Goal: Information Seeking & Learning: Learn about a topic

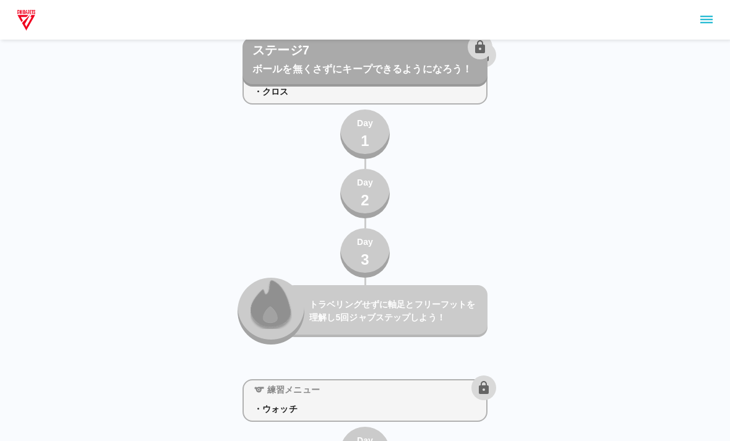
scroll to position [8605, 0]
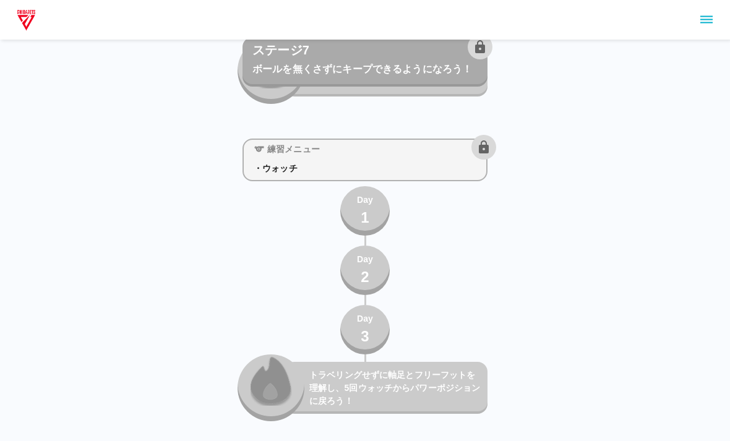
click at [351, 256] on button "Day 2" at bounding box center [365, 271] width 50 height 50
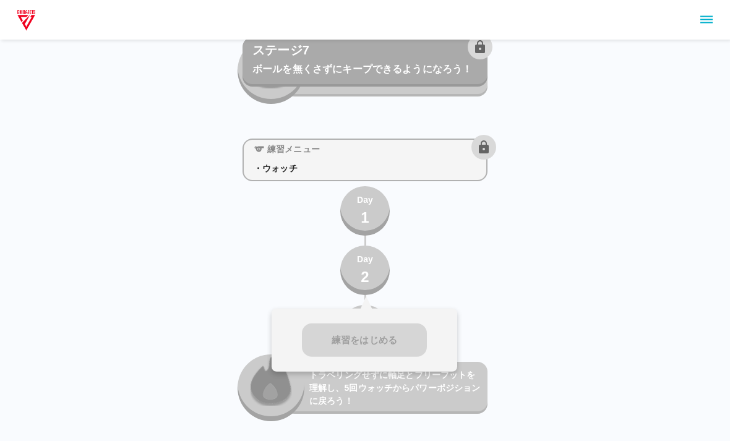
click at [355, 277] on button "Day 2" at bounding box center [365, 271] width 50 height 50
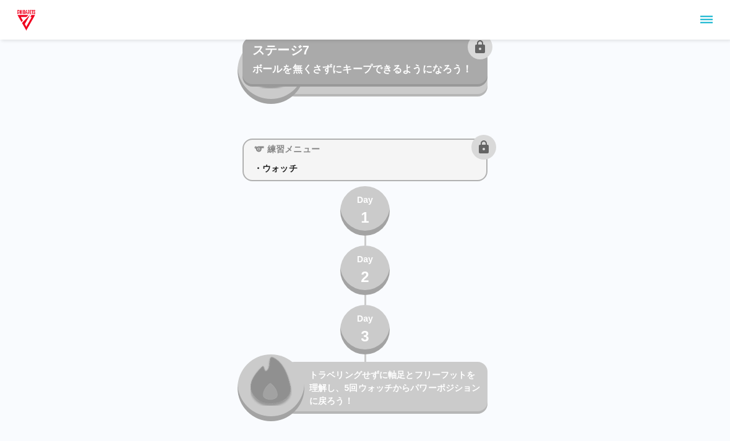
click at [368, 263] on p "Day" at bounding box center [365, 259] width 16 height 13
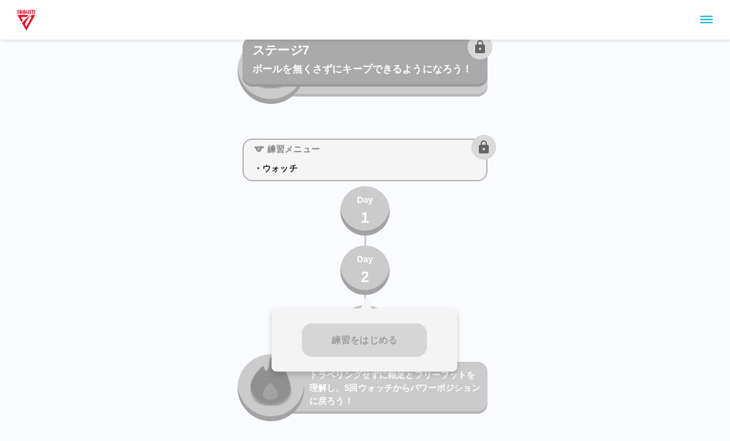
click at [358, 348] on div "練習をはじめる" at bounding box center [365, 341] width 186 height 64
click at [352, 328] on div "練習をはじめる" at bounding box center [365, 341] width 186 height 64
click at [361, 345] on div "練習をはじめる" at bounding box center [365, 341] width 186 height 64
click at [360, 345] on div "練習をはじめる" at bounding box center [365, 341] width 186 height 64
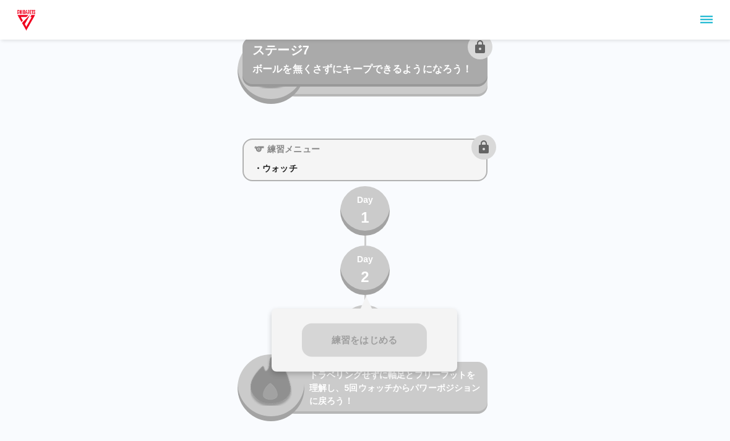
click at [365, 337] on div "練習をはじめる" at bounding box center [365, 341] width 186 height 64
click at [396, 367] on div "練習をはじめる" at bounding box center [365, 341] width 186 height 64
click at [370, 342] on div "練習をはじめる" at bounding box center [365, 341] width 186 height 64
click at [376, 344] on div "練習をはじめる" at bounding box center [365, 341] width 186 height 64
click at [376, 222] on button "Day 1" at bounding box center [365, 211] width 50 height 50
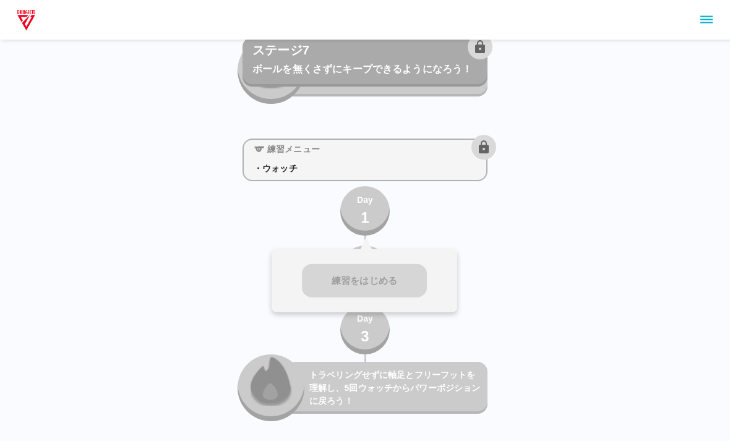
click at [376, 222] on button "Day 1" at bounding box center [365, 211] width 50 height 50
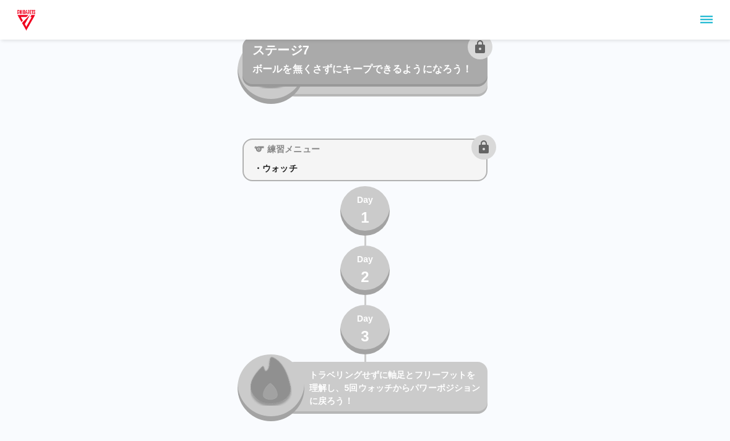
click at [377, 204] on button "Day 1" at bounding box center [365, 211] width 50 height 50
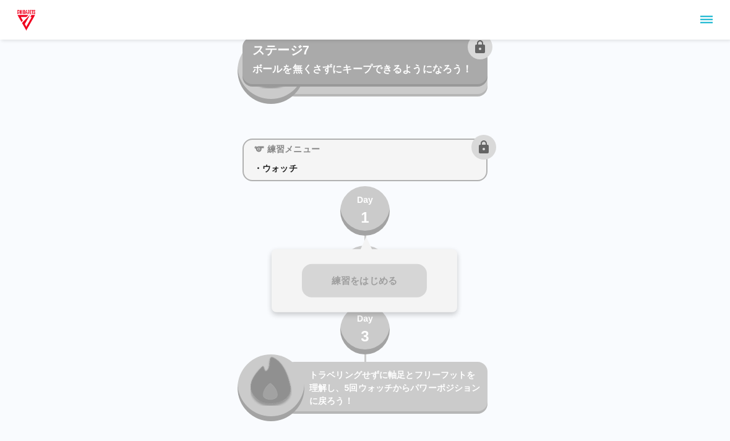
click at [367, 269] on div "練習をはじめる" at bounding box center [365, 281] width 186 height 64
click at [366, 269] on div "練習をはじめる" at bounding box center [365, 281] width 186 height 64
click at [379, 284] on div "練習をはじめる" at bounding box center [365, 281] width 186 height 64
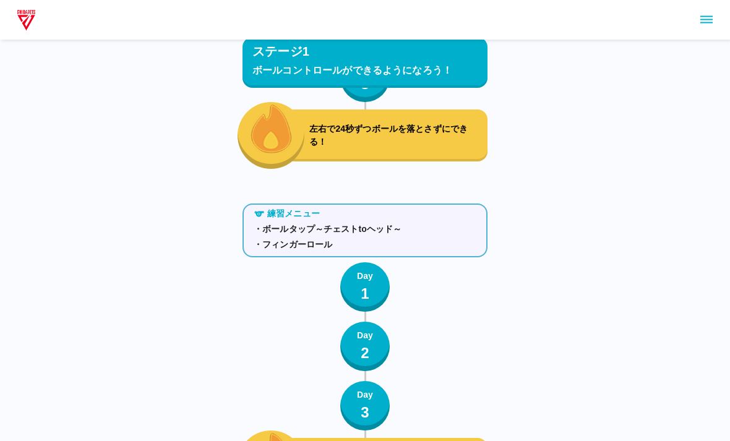
scroll to position [0, 0]
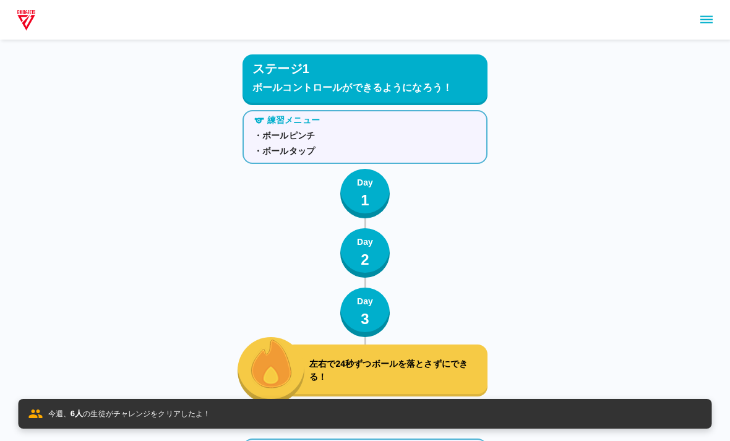
scroll to position [1956, 0]
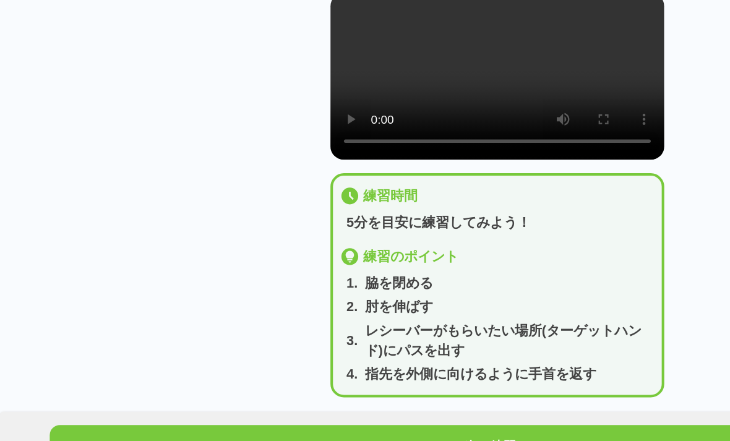
scroll to position [72, 0]
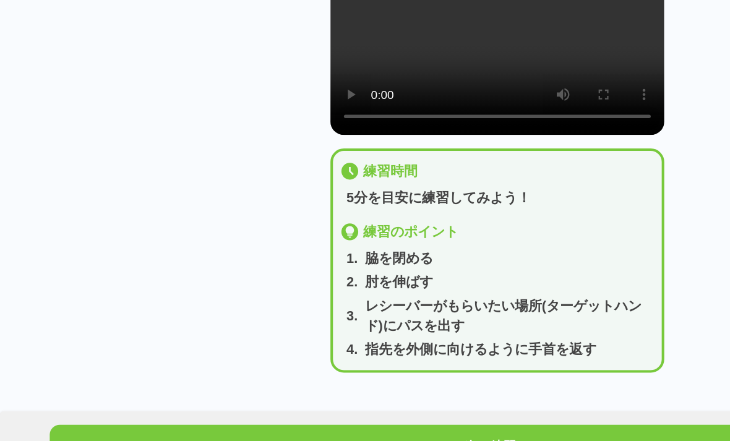
click at [364, 65] on video at bounding box center [365, 126] width 245 height 123
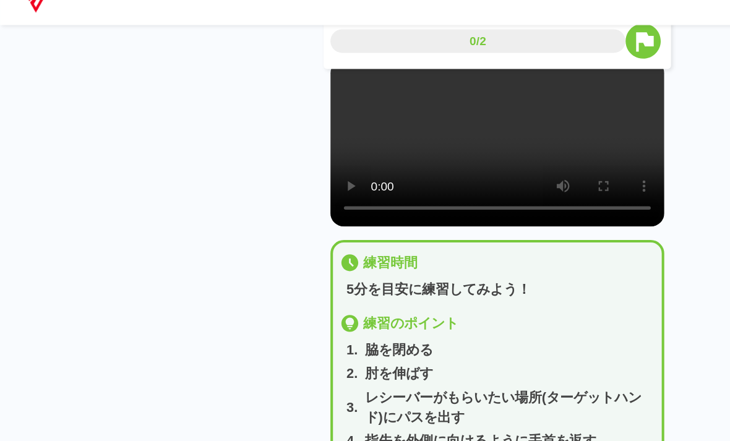
click at [368, 88] on video at bounding box center [365, 126] width 245 height 123
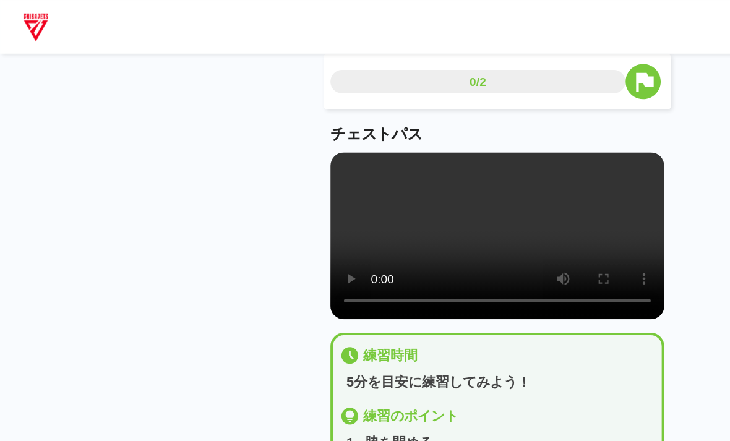
scroll to position [0, 0]
